Goal: Transaction & Acquisition: Subscribe to service/newsletter

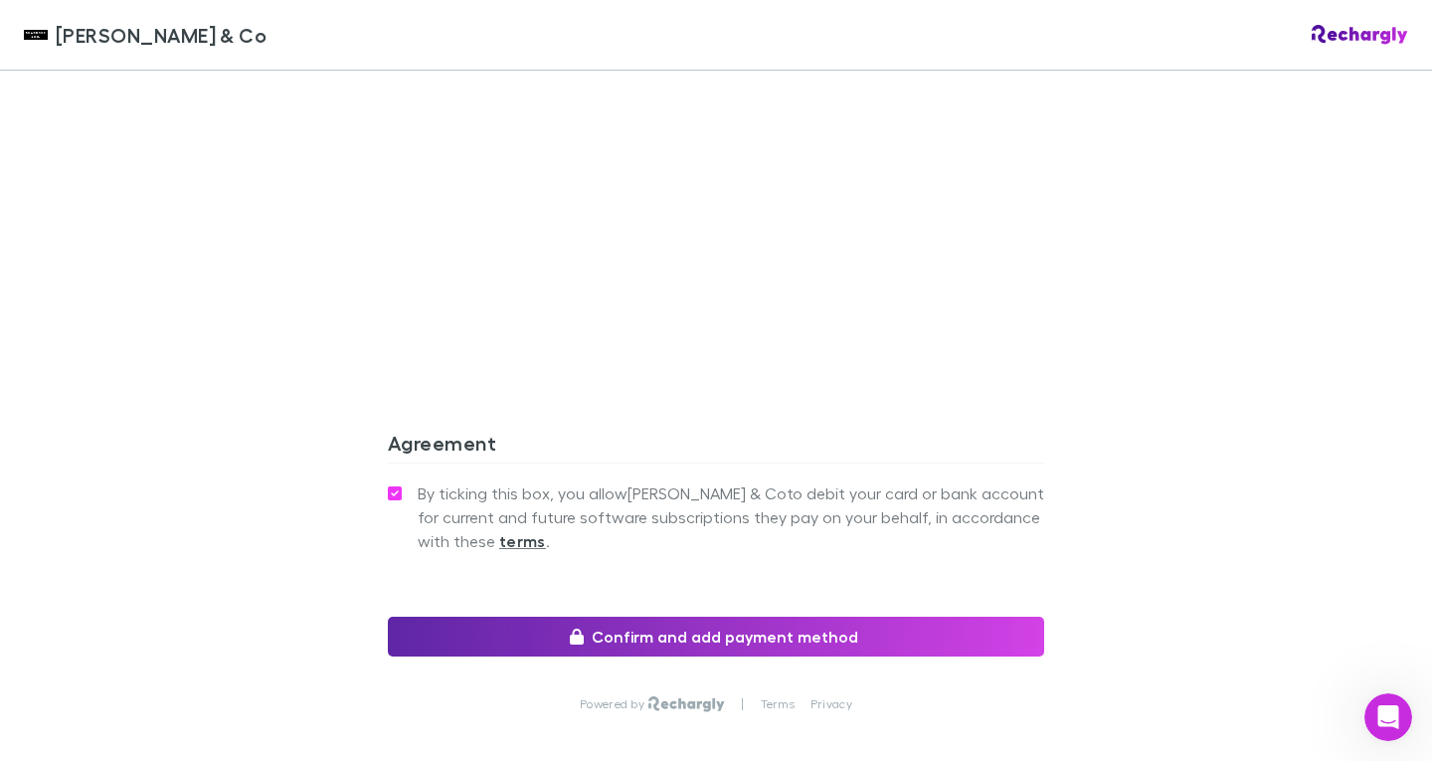
scroll to position [1748, 0]
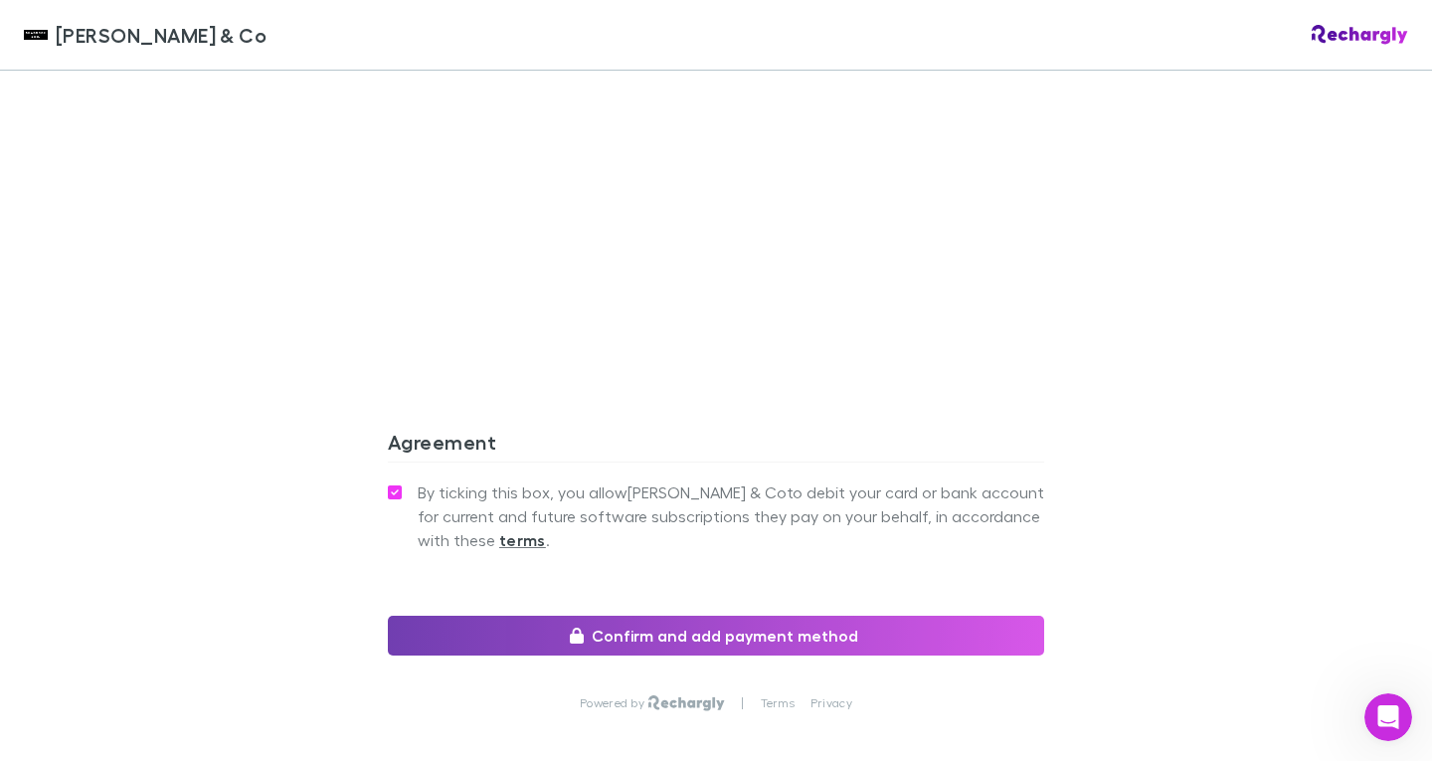
click at [769, 615] on button "Confirm and add payment method" at bounding box center [716, 635] width 656 height 40
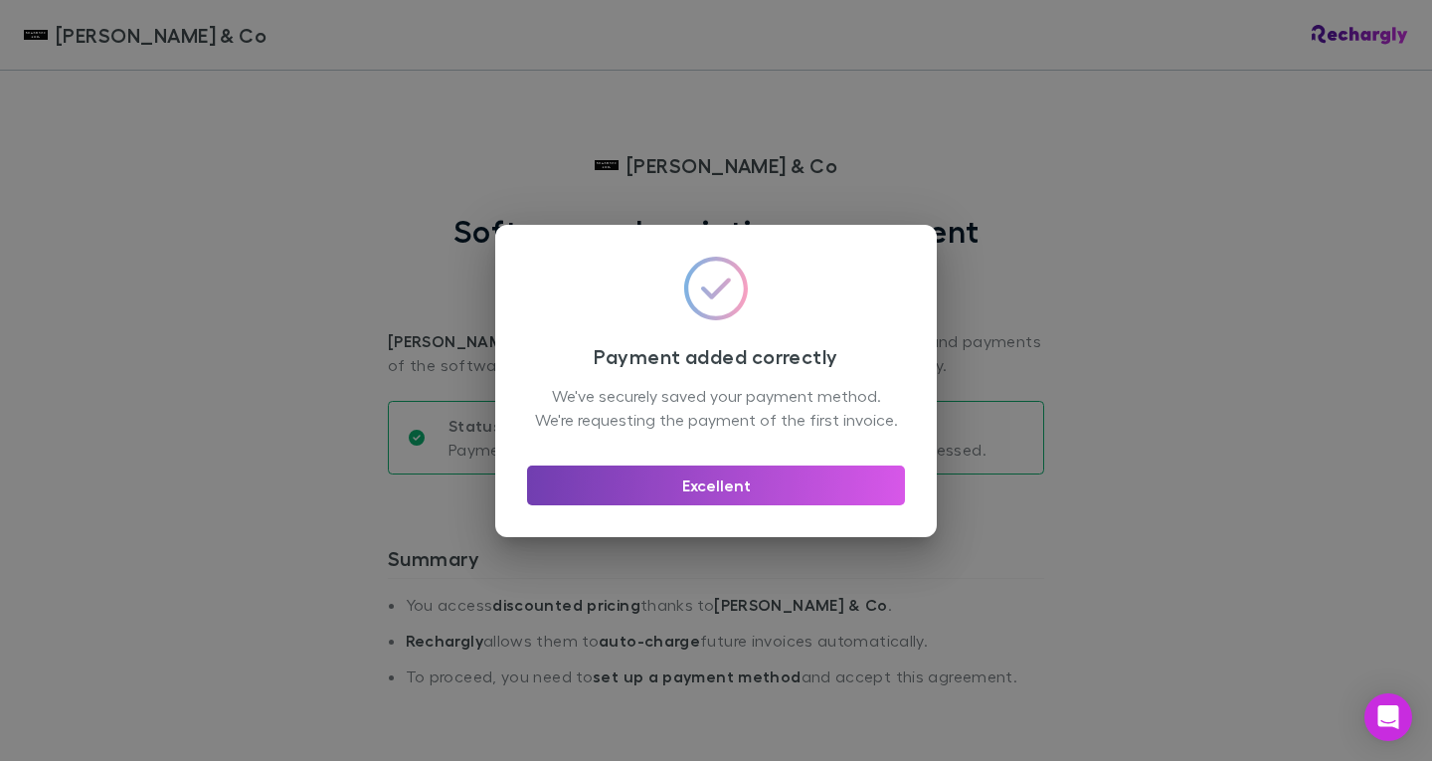
click at [688, 493] on button "Excellent" at bounding box center [716, 485] width 378 height 40
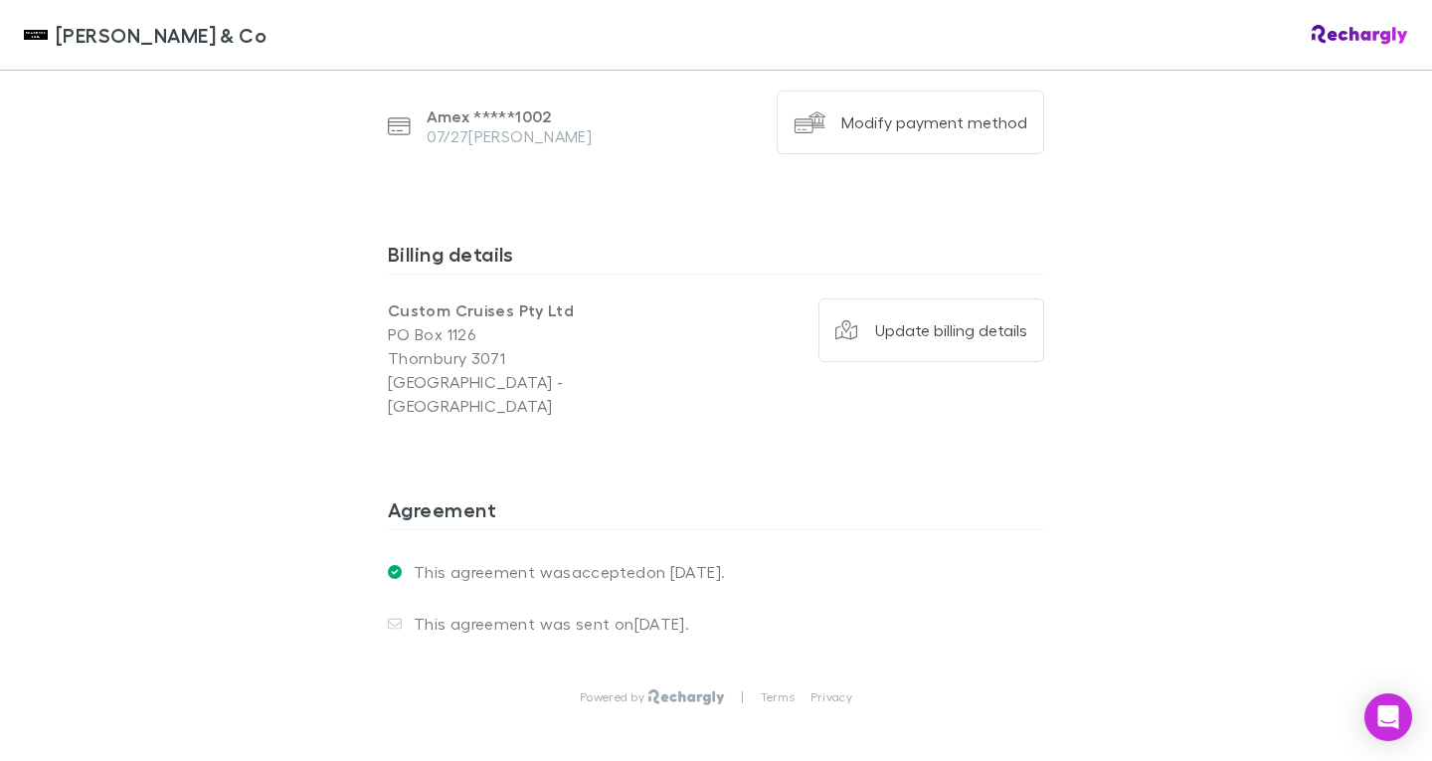
scroll to position [1501, 0]
